Goal: Check status

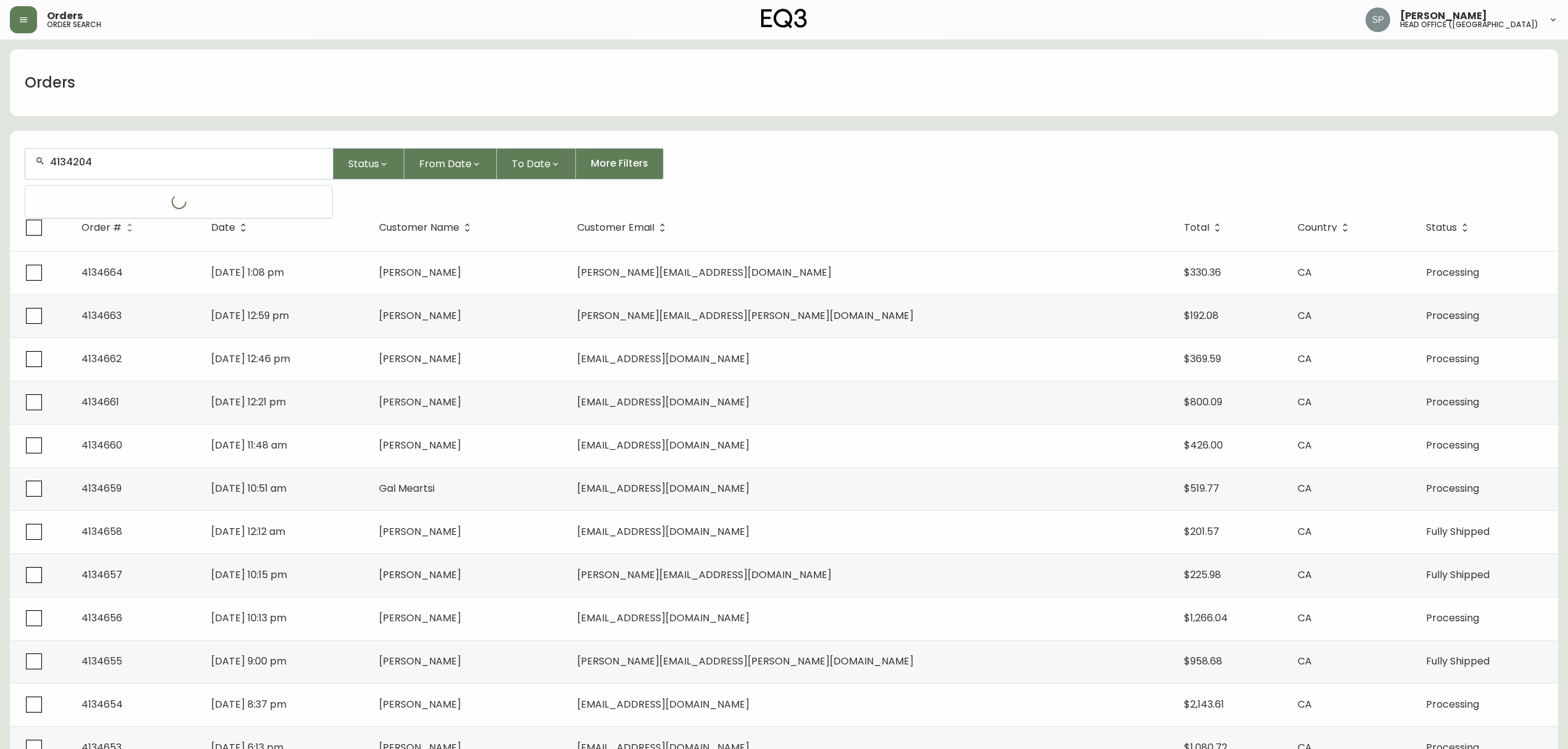
type input "4134204"
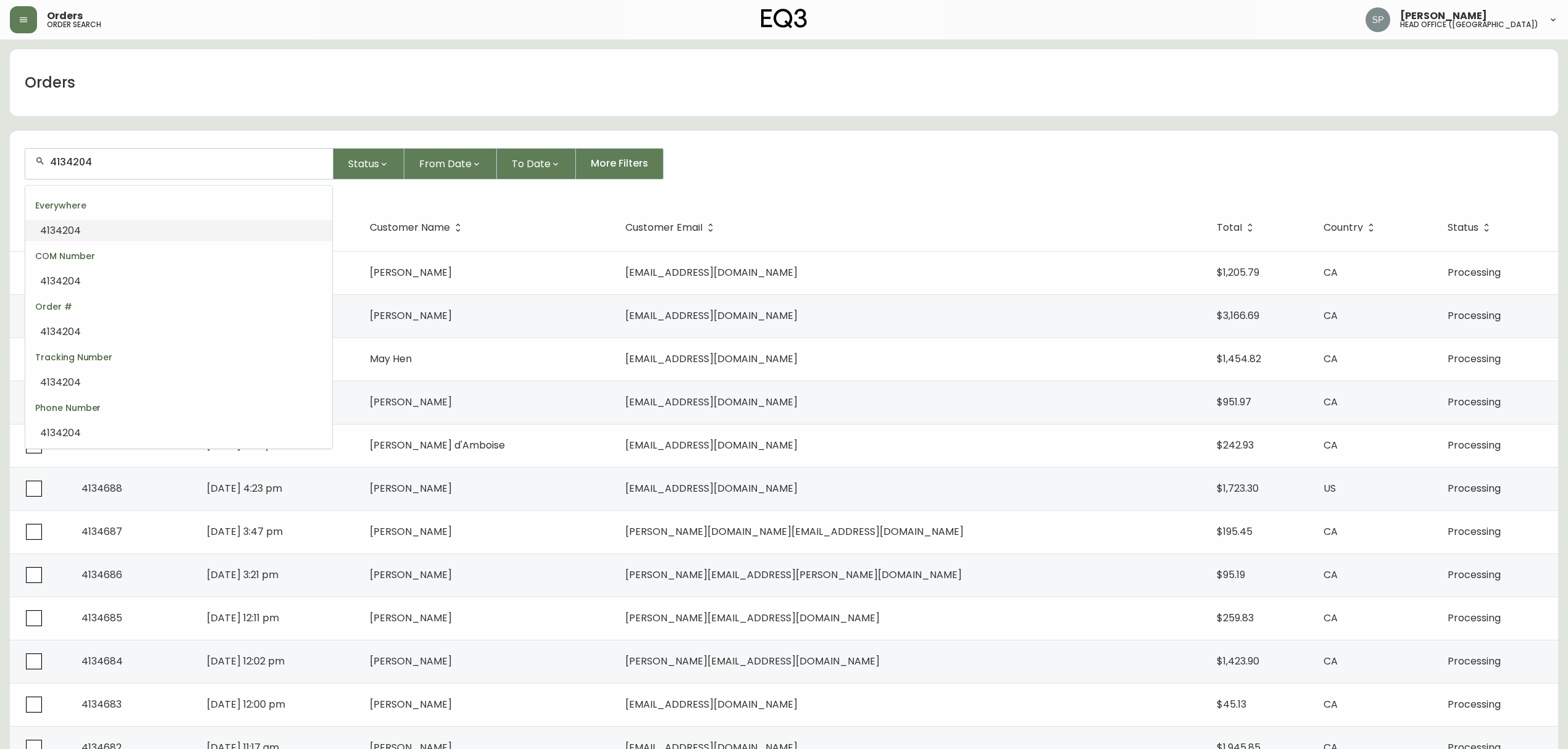
click at [92, 238] on li "4134204" at bounding box center [178, 231] width 307 height 21
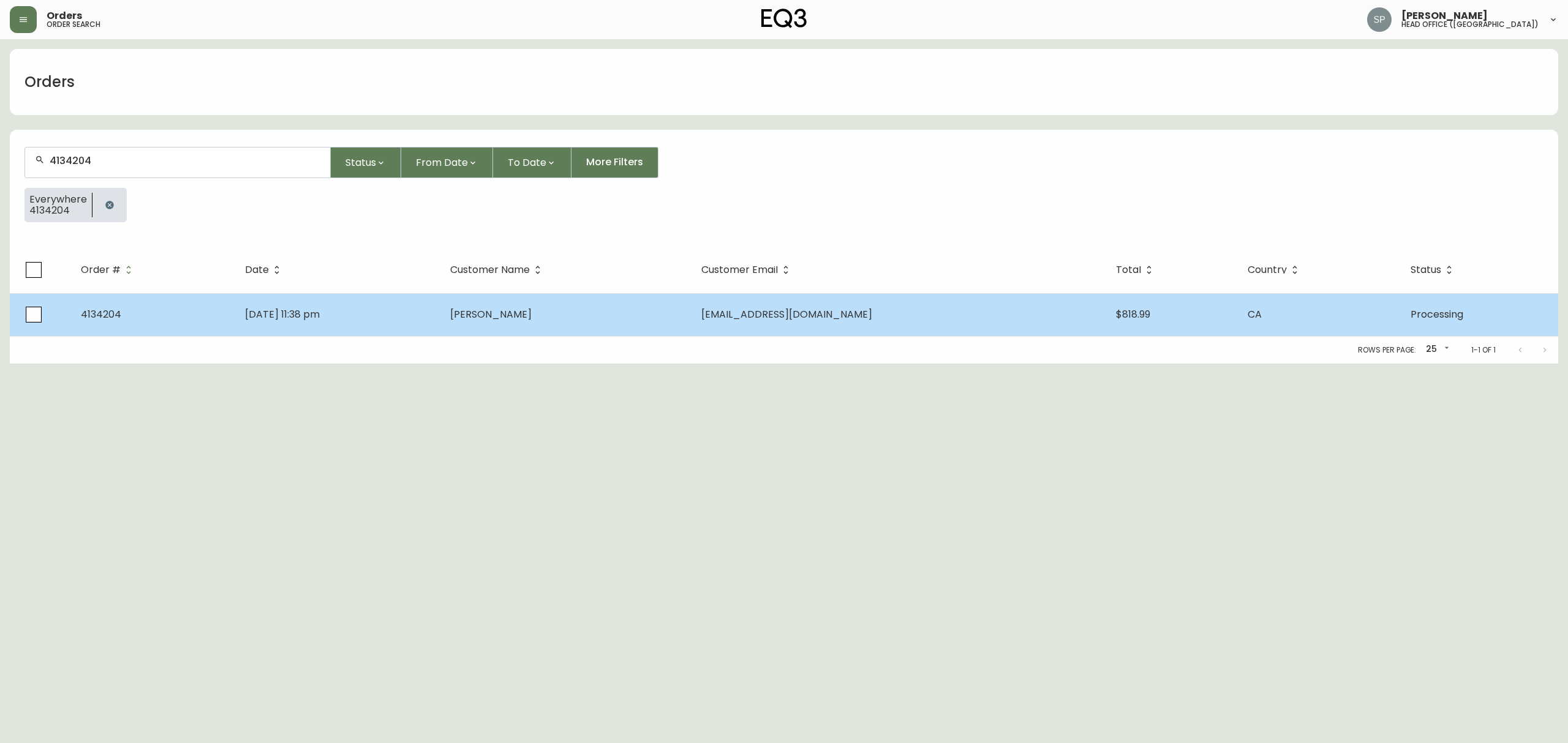
click at [272, 309] on span "[DATE] 11:38 pm" at bounding box center [281, 315] width 74 height 14
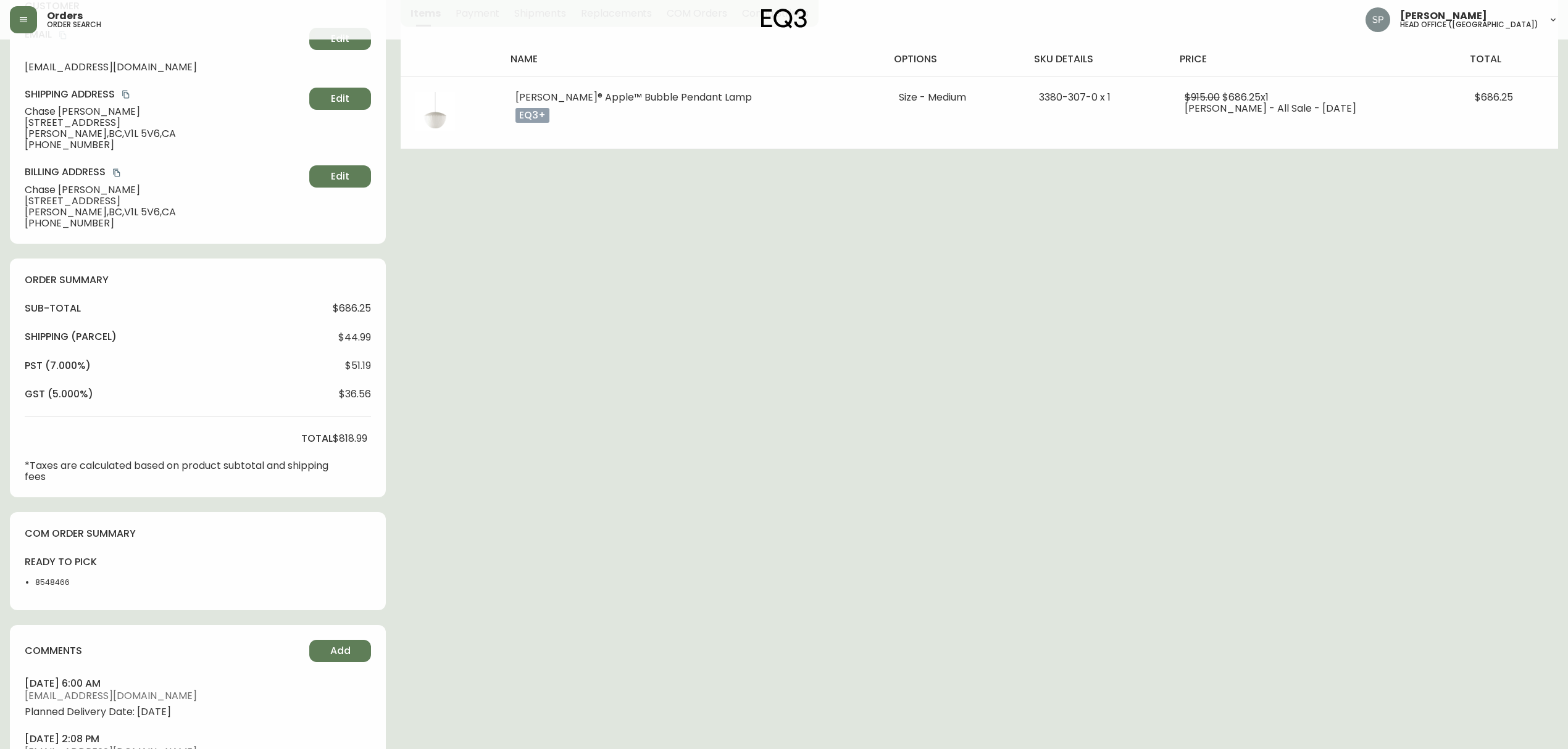
type input "Processing"
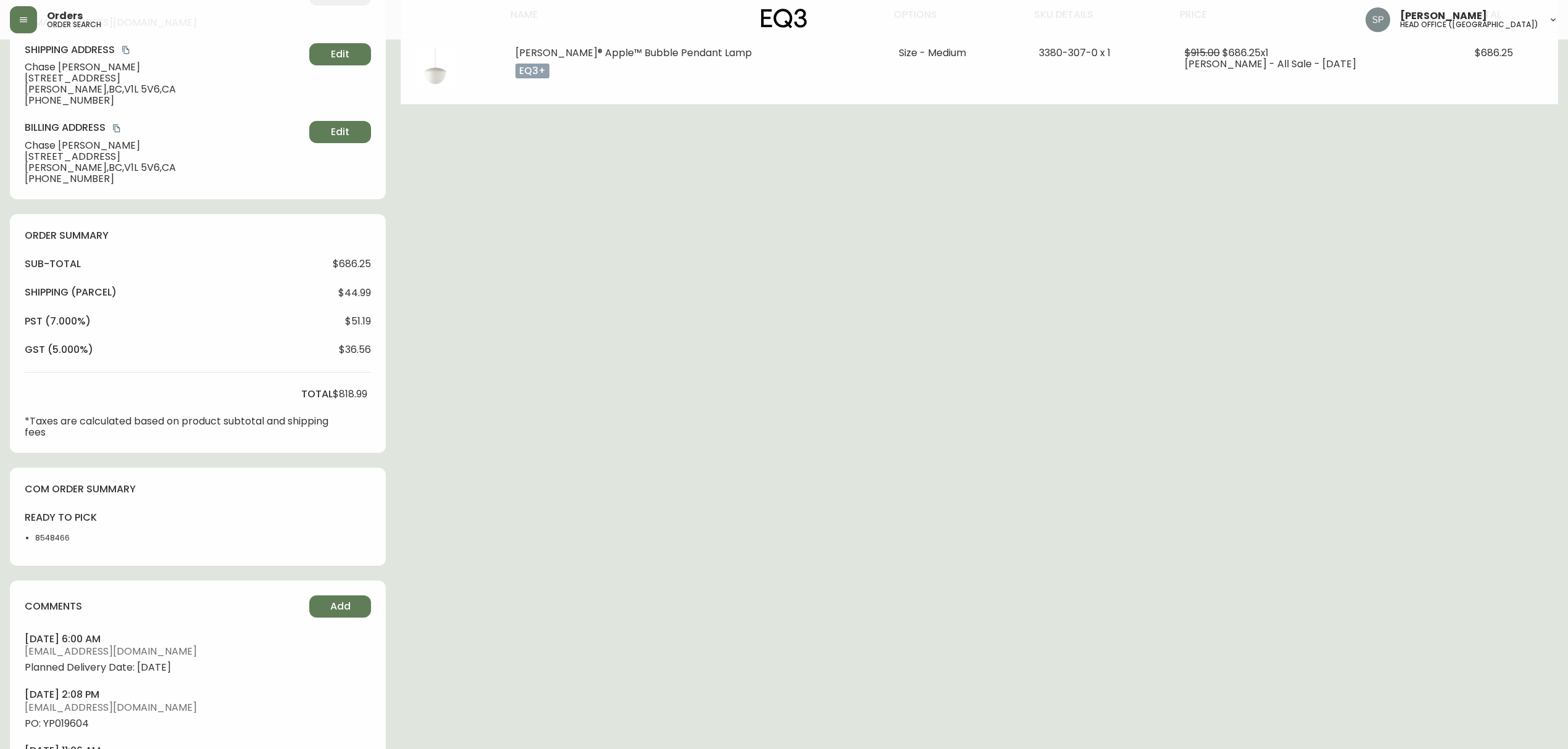
select select "PROCESSING"
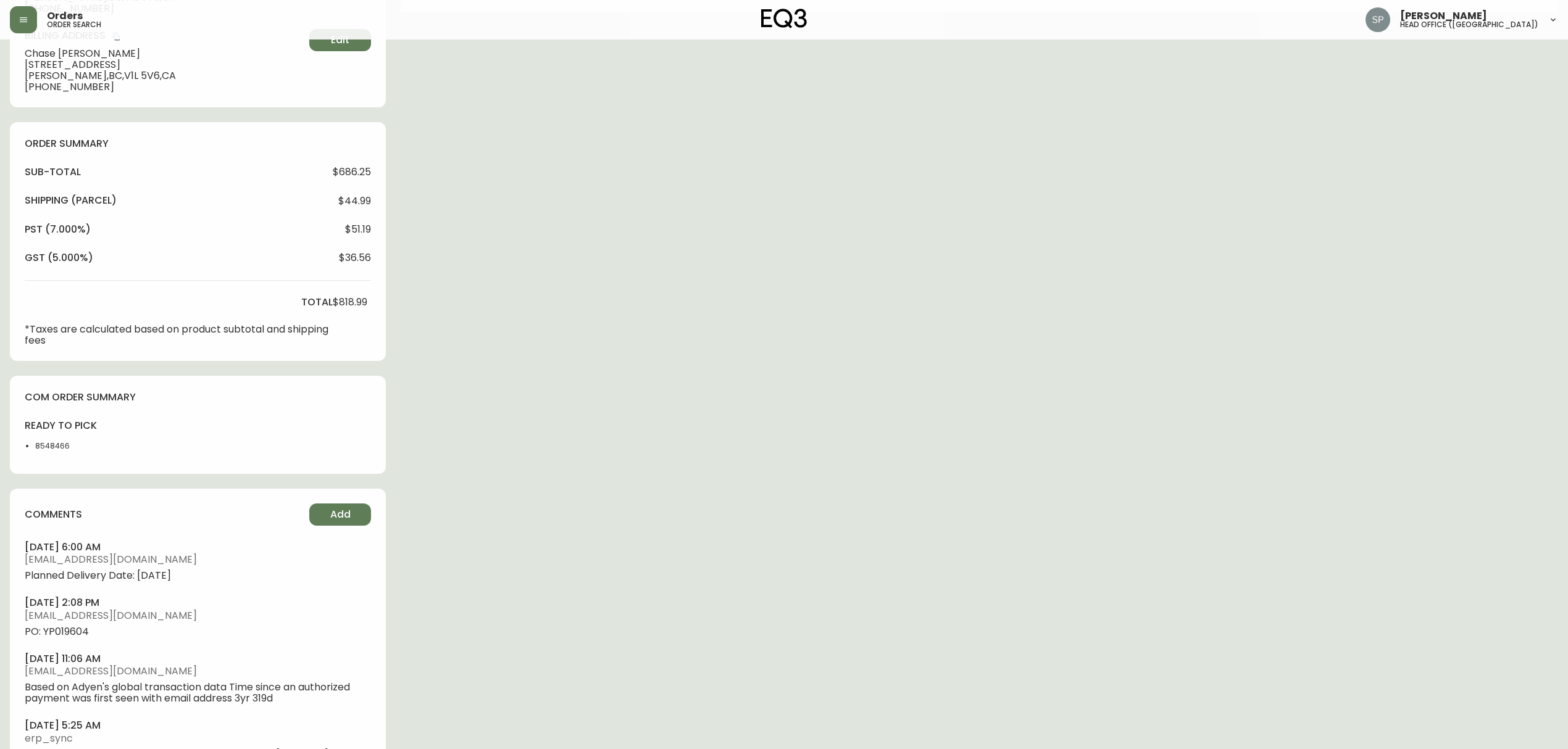
scroll to position [329, 0]
drag, startPoint x: 214, startPoint y: 573, endPoint x: 19, endPoint y: 581, distance: 195.2
click at [19, 581] on div "comments Add [DATE] 6:00 am [EMAIL_ADDRESS][DOMAIN_NAME] Planned Delivery Date:…" at bounding box center [198, 672] width 376 height 372
copy span "Planned Delivery Date: [DATE]"
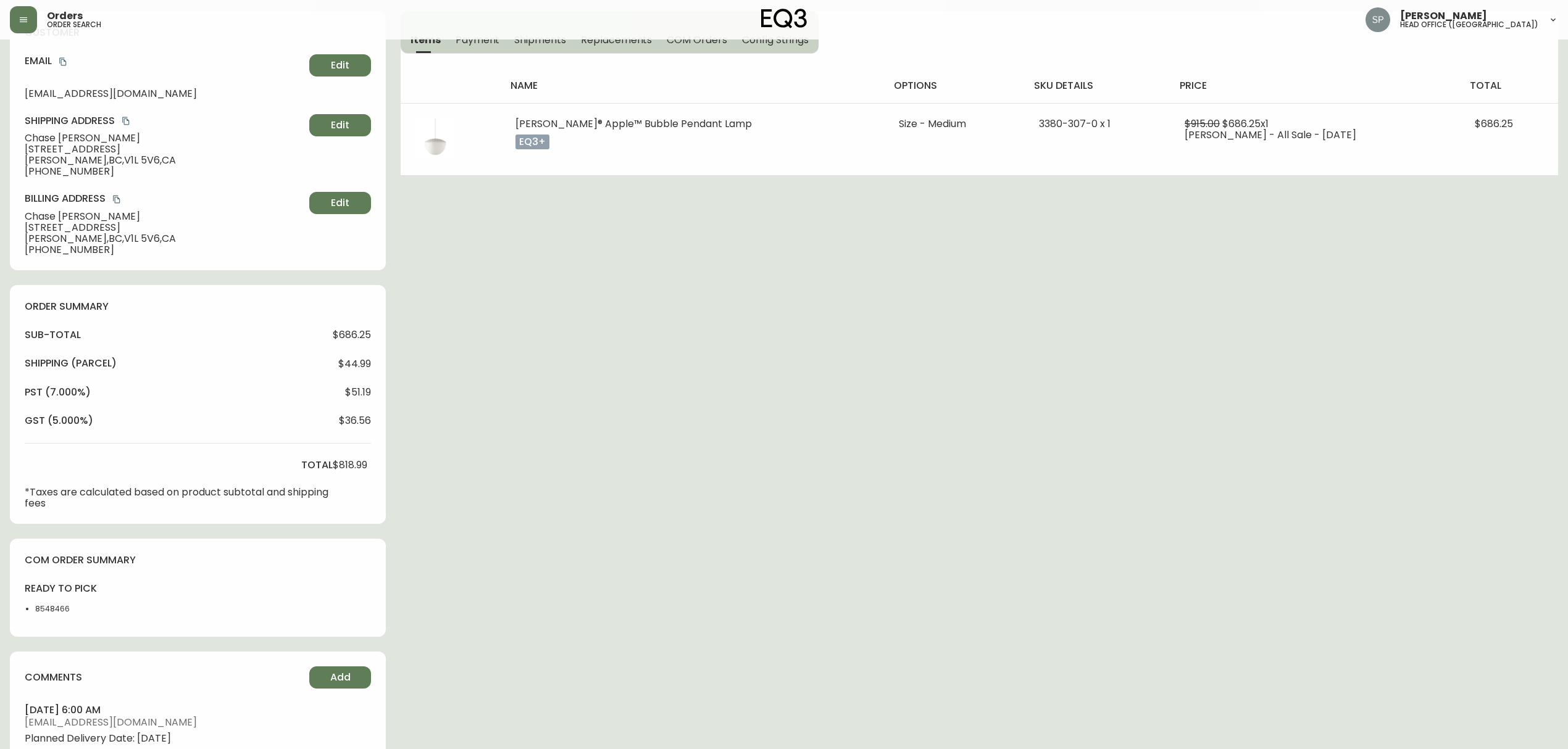
scroll to position [0, 0]
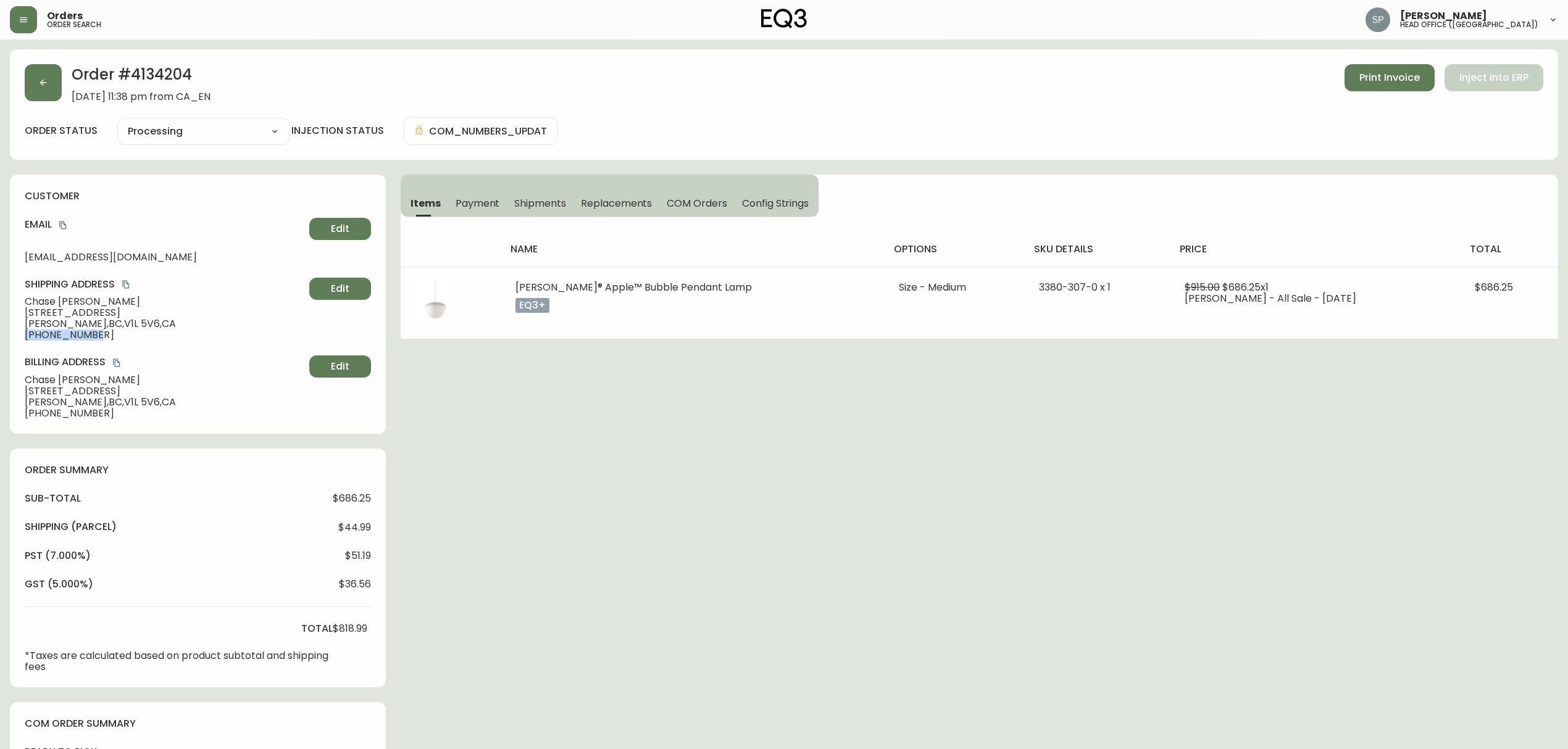
drag, startPoint x: 100, startPoint y: 337, endPoint x: 7, endPoint y: 329, distance: 93.3
click at [7, 329] on main "Order # 4134204 [DATE] 11:38 pm from CA_EN Print Invoice Inject into ERP order …" at bounding box center [784, 621] width 1568 height 1162
click at [117, 329] on span "[PERSON_NAME][GEOGRAPHIC_DATA] , V1L 5V6 , CA" at bounding box center [164, 324] width 280 height 11
drag, startPoint x: 78, startPoint y: 326, endPoint x: 16, endPoint y: 322, distance: 62.1
click at [9, 326] on main "Order # 4134204 [DATE] 11:38 pm from CA_EN Print Invoice Inject into ERP order …" at bounding box center [784, 621] width 1568 height 1162
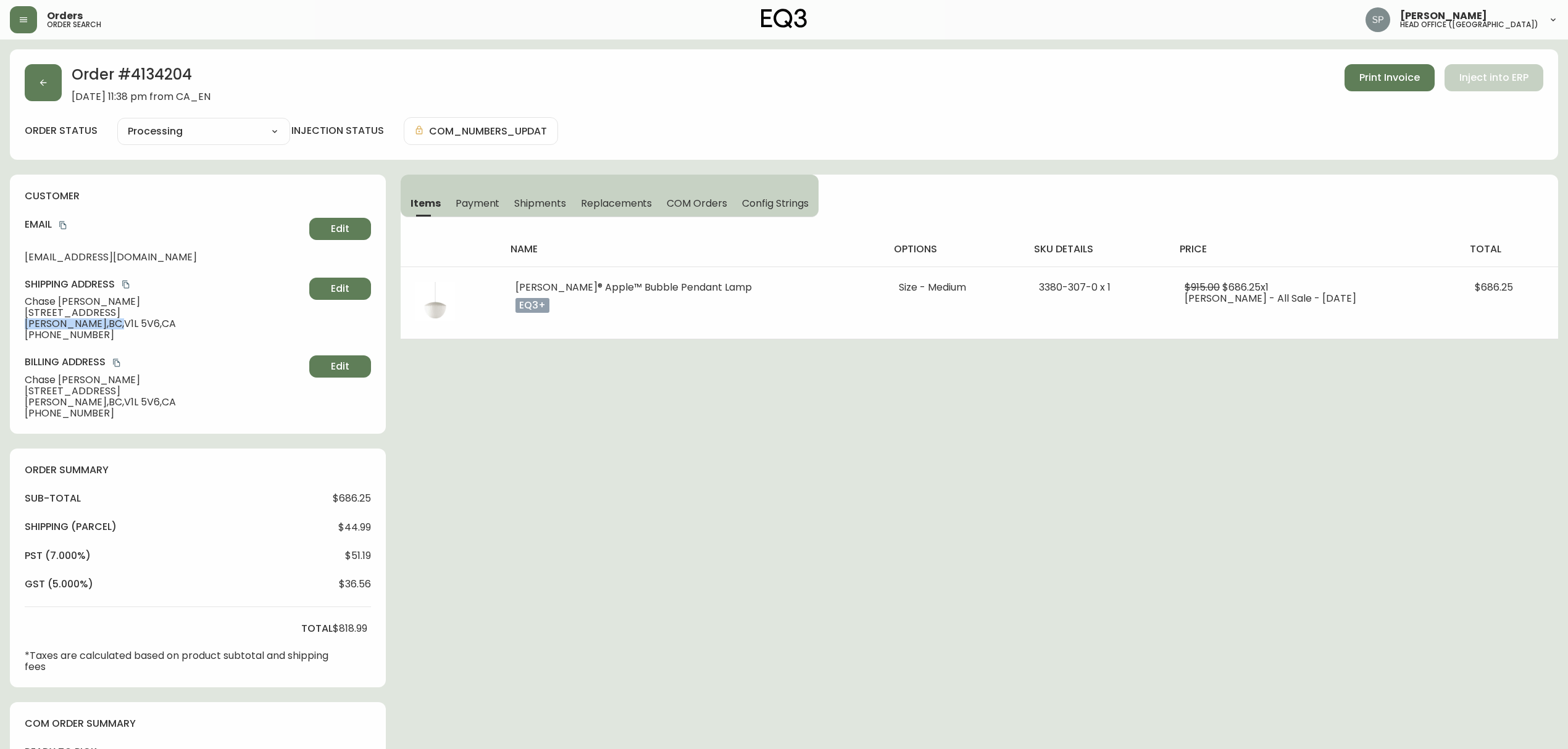
copy span "[PERSON_NAME][GEOGRAPHIC_DATA] ,"
